Goal: Obtain resource: Obtain resource

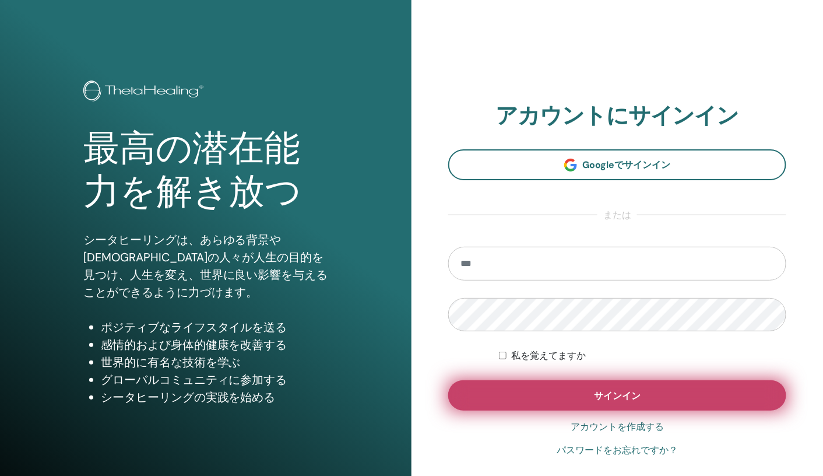
type input "**********"
click at [618, 391] on font "サインイン" at bounding box center [617, 396] width 47 height 12
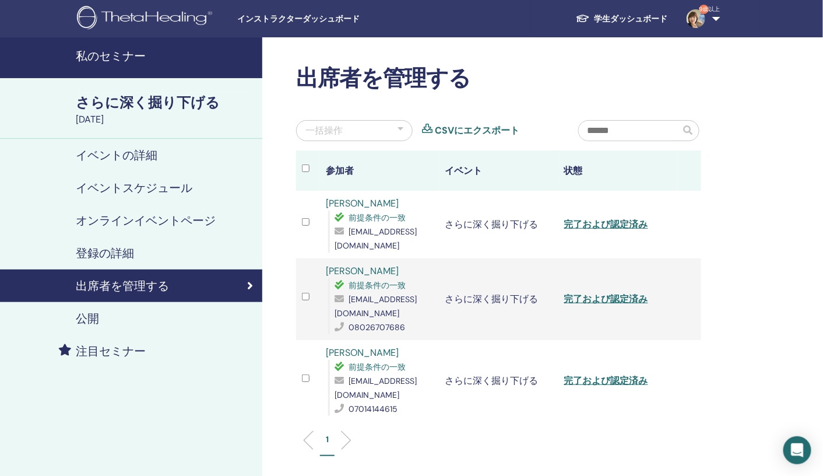
click at [124, 55] on font "私のセミナー" at bounding box center [111, 55] width 70 height 15
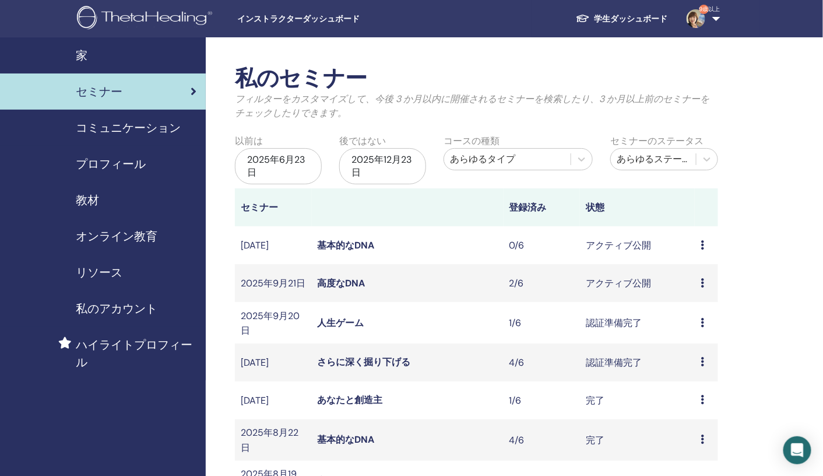
click at [92, 195] on font "教材" at bounding box center [87, 199] width 23 height 15
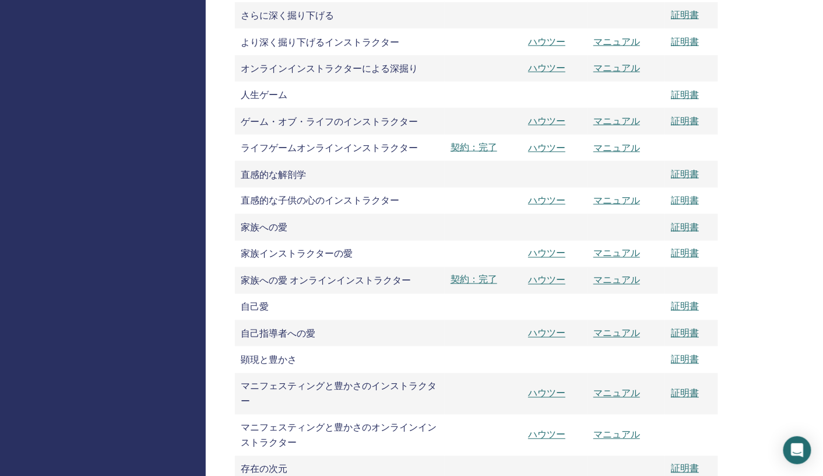
scroll to position [475, 0]
click at [615, 332] on font "マニュアル" at bounding box center [617, 333] width 47 height 12
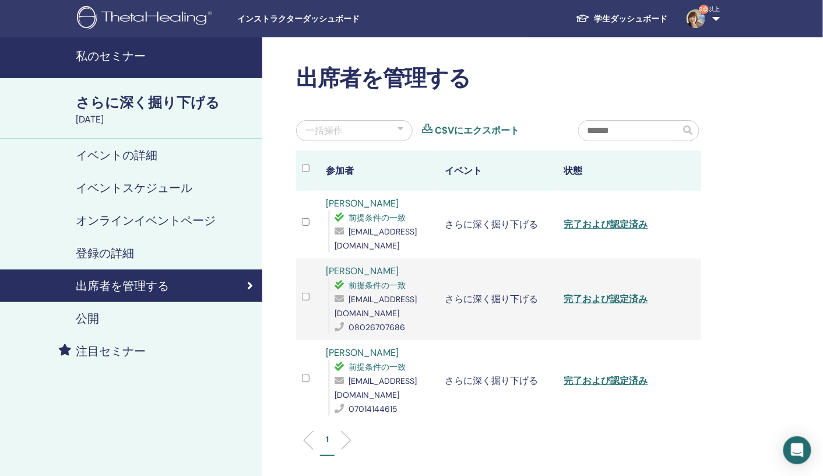
click at [121, 53] on font "私のセミナー" at bounding box center [111, 55] width 70 height 15
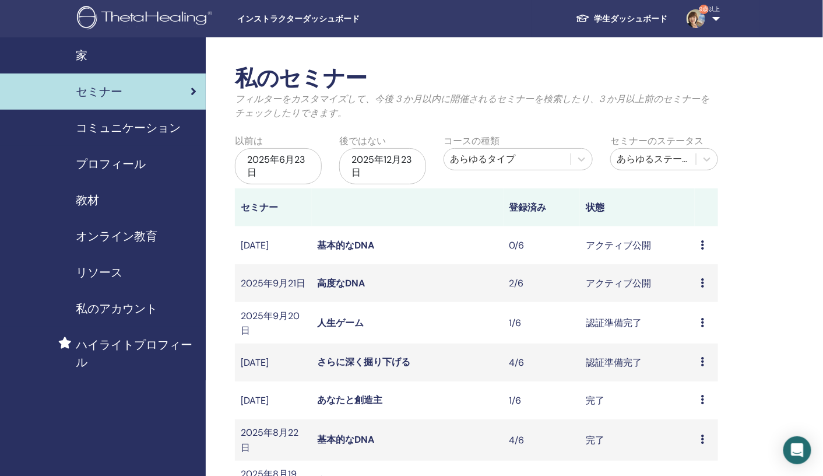
click at [91, 194] on font "教材" at bounding box center [87, 199] width 23 height 15
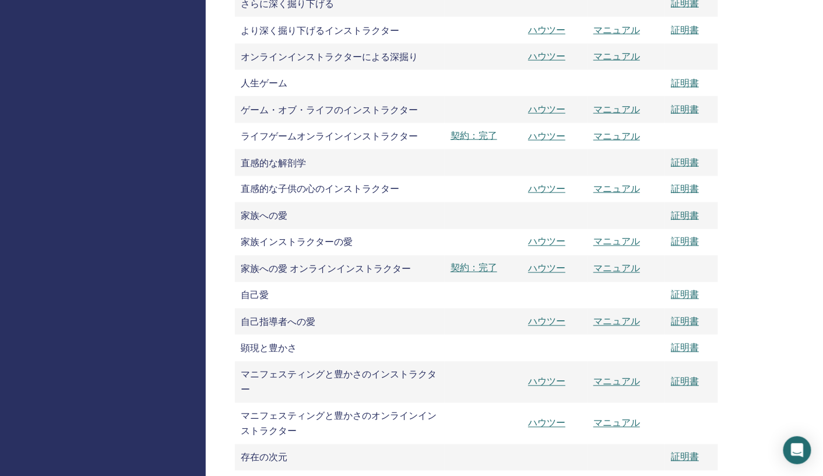
scroll to position [492, 0]
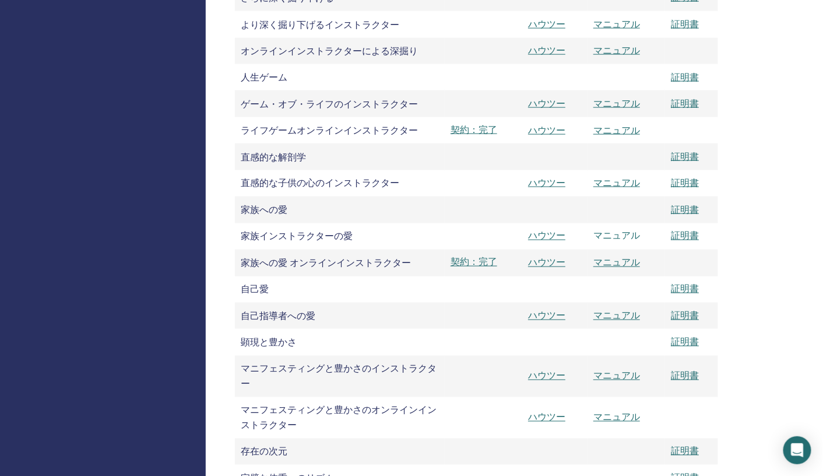
click at [626, 237] on font "マニュアル" at bounding box center [617, 236] width 47 height 12
